Goal: Task Accomplishment & Management: Manage account settings

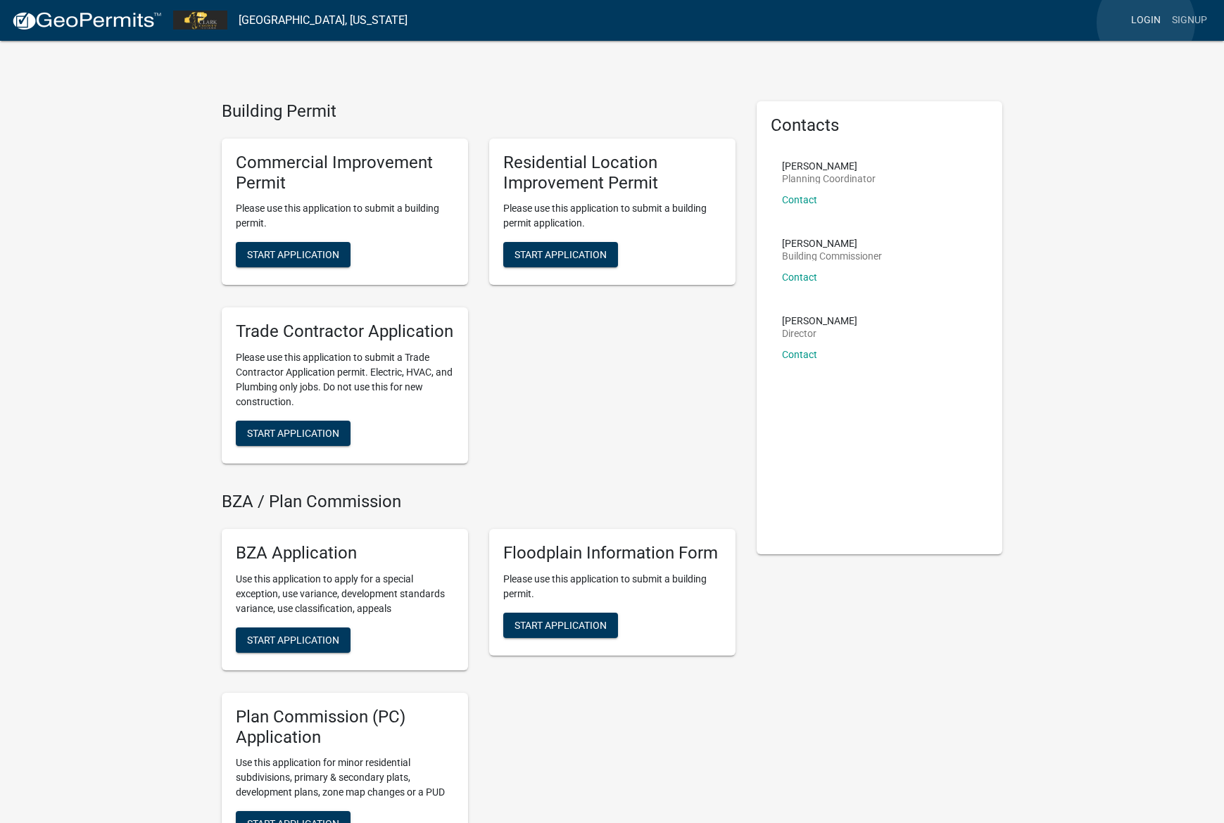
click at [1146, 23] on link "Login" at bounding box center [1145, 20] width 41 height 27
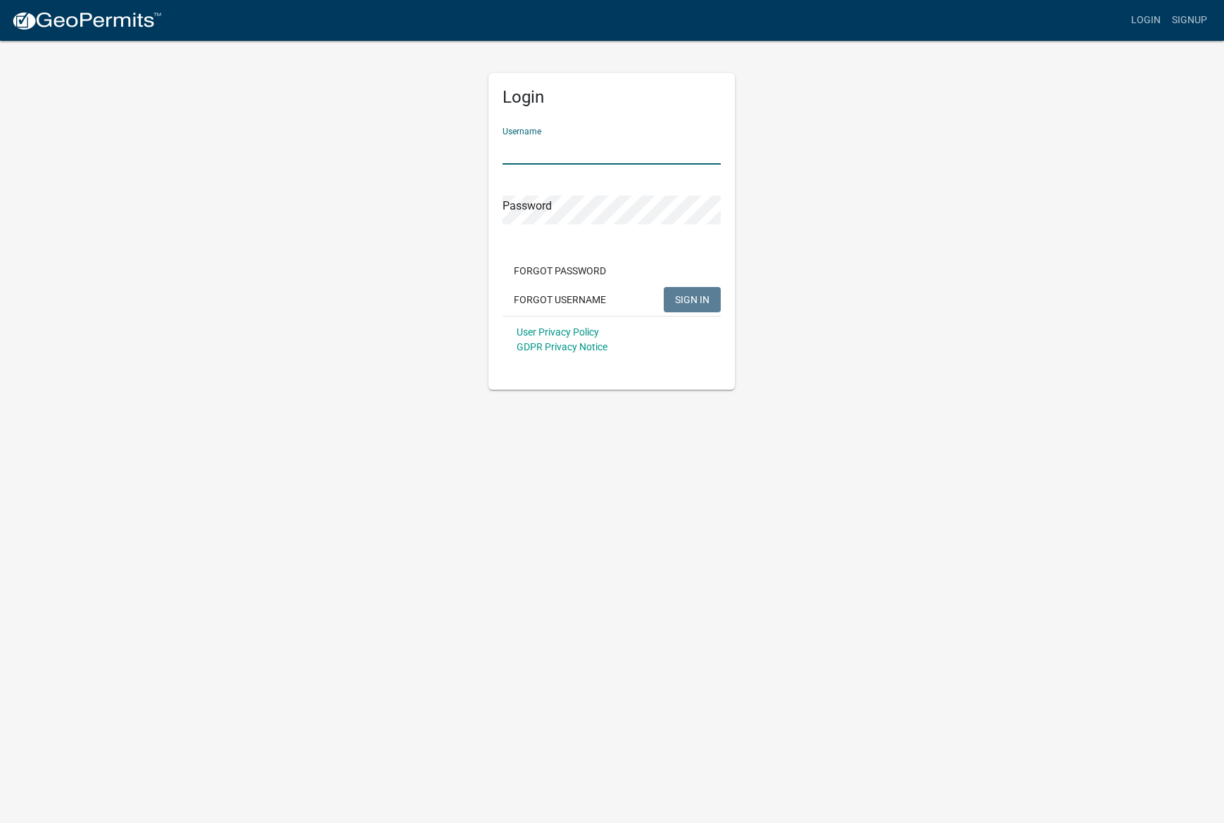
type input "Foxpro"
click at [693, 295] on span "SIGN IN" at bounding box center [692, 298] width 34 height 11
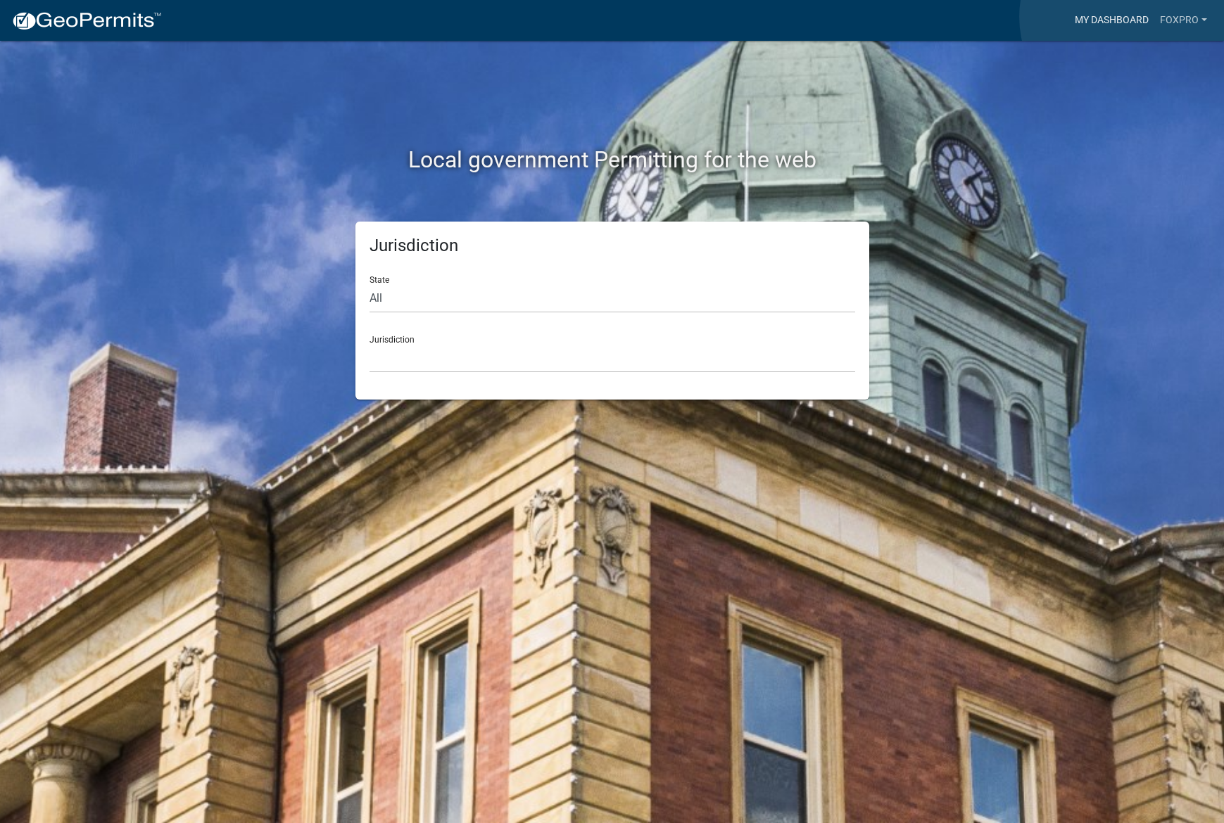
click at [1126, 17] on link "My Dashboard" at bounding box center [1111, 20] width 85 height 27
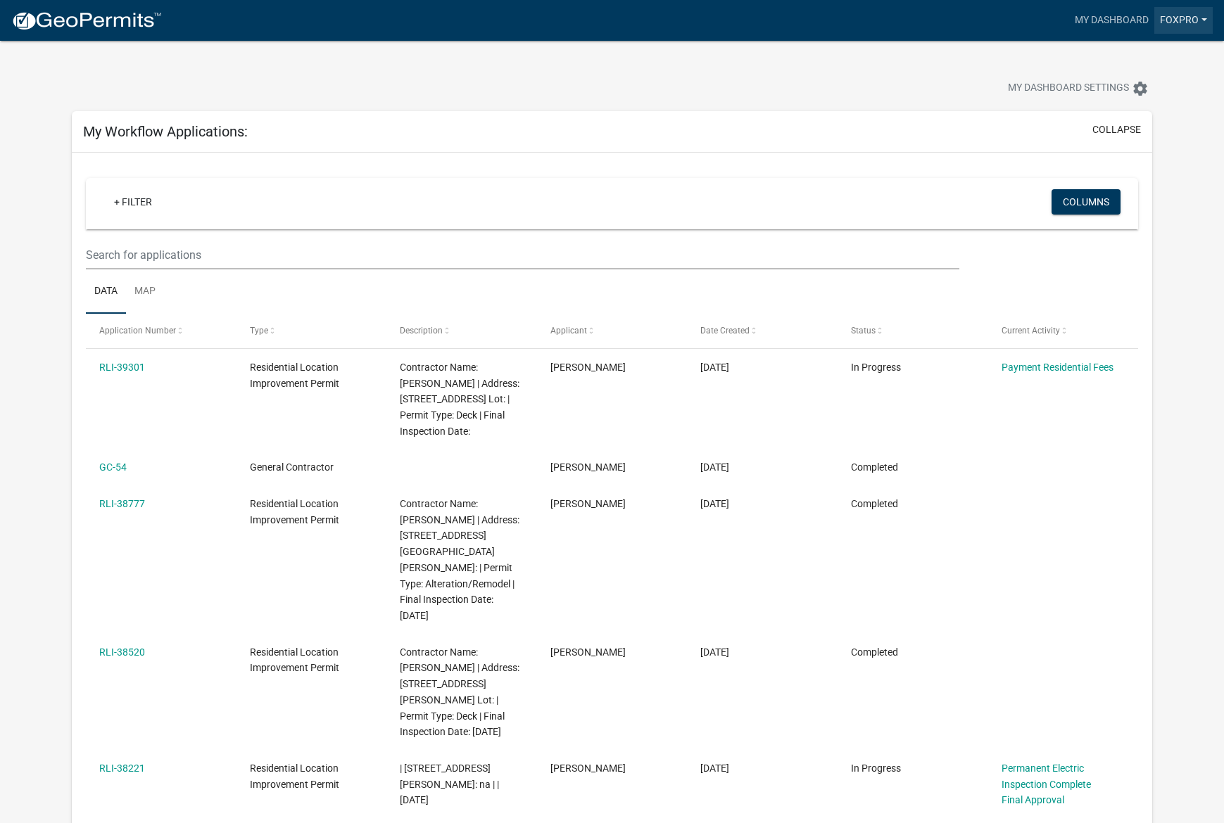
click at [1191, 20] on link "Foxpro" at bounding box center [1183, 20] width 58 height 27
click at [932, 120] on div "My Workflow Applications: collapse" at bounding box center [612, 132] width 1080 height 42
click at [1108, 21] on link "My Dashboard" at bounding box center [1111, 20] width 85 height 27
click at [1174, 24] on link "Foxpro" at bounding box center [1183, 20] width 58 height 27
click at [914, 77] on div "My Dashboard Settings settings" at bounding box center [933, 90] width 459 height 31
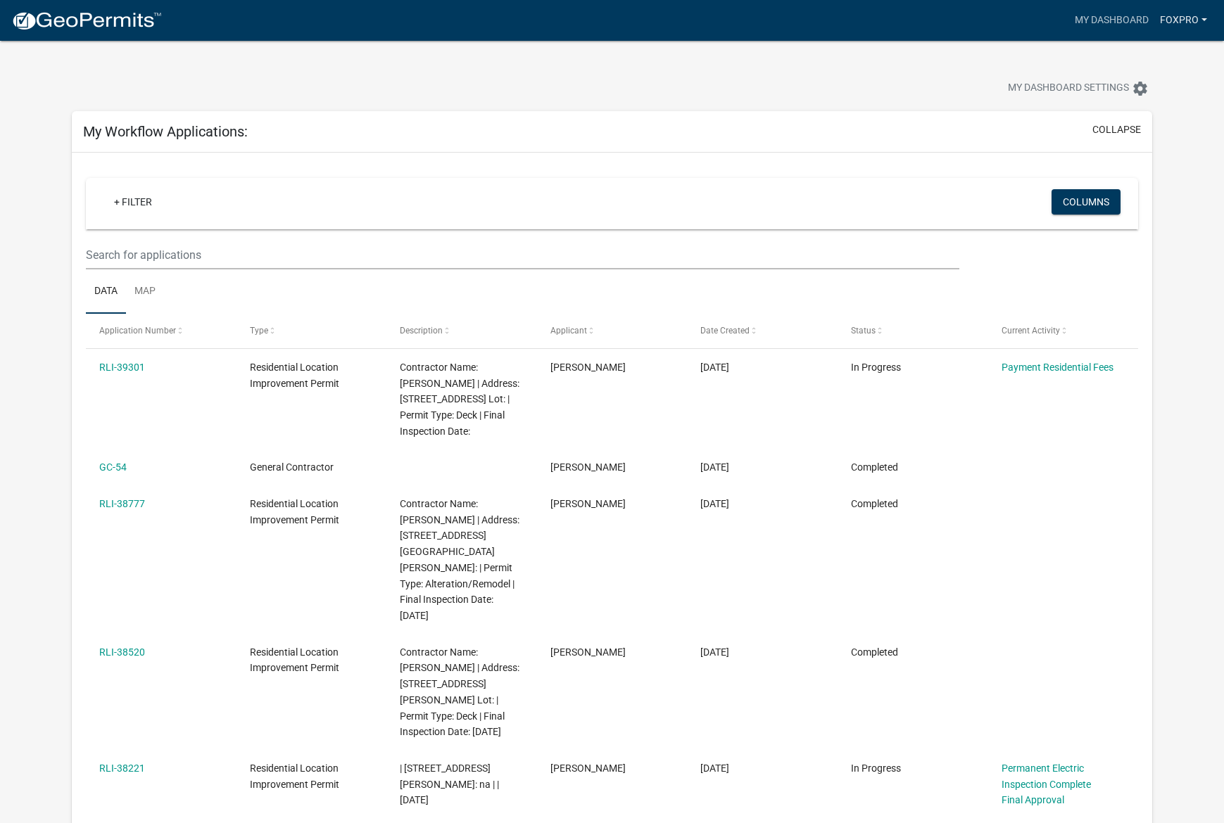
click at [1187, 25] on link "Foxpro" at bounding box center [1183, 20] width 58 height 27
click at [1142, 21] on link "My Dashboard" at bounding box center [1111, 20] width 85 height 27
click at [1102, 23] on link "My Dashboard" at bounding box center [1111, 20] width 85 height 27
click at [1132, 87] on icon "settings" at bounding box center [1140, 88] width 17 height 17
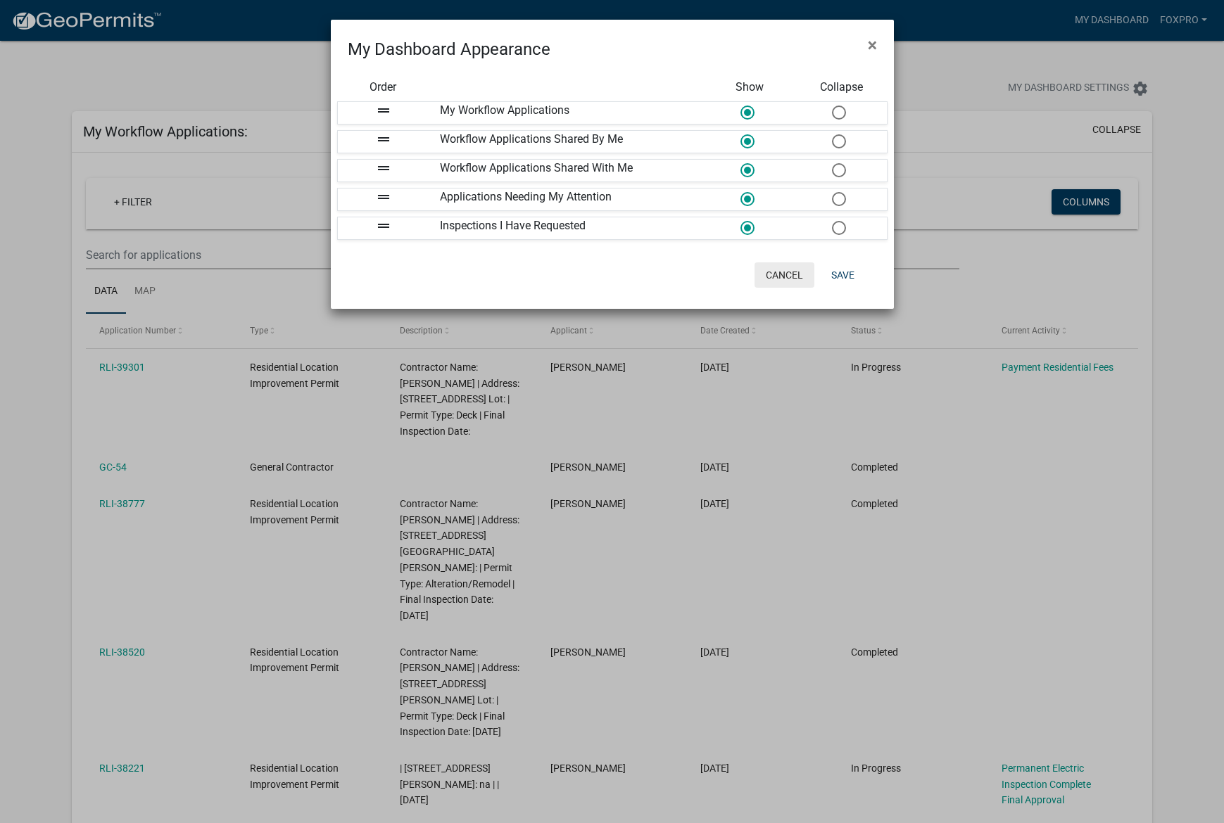
click at [788, 279] on button "Cancel" at bounding box center [785, 275] width 60 height 25
